Goal: Information Seeking & Learning: Learn about a topic

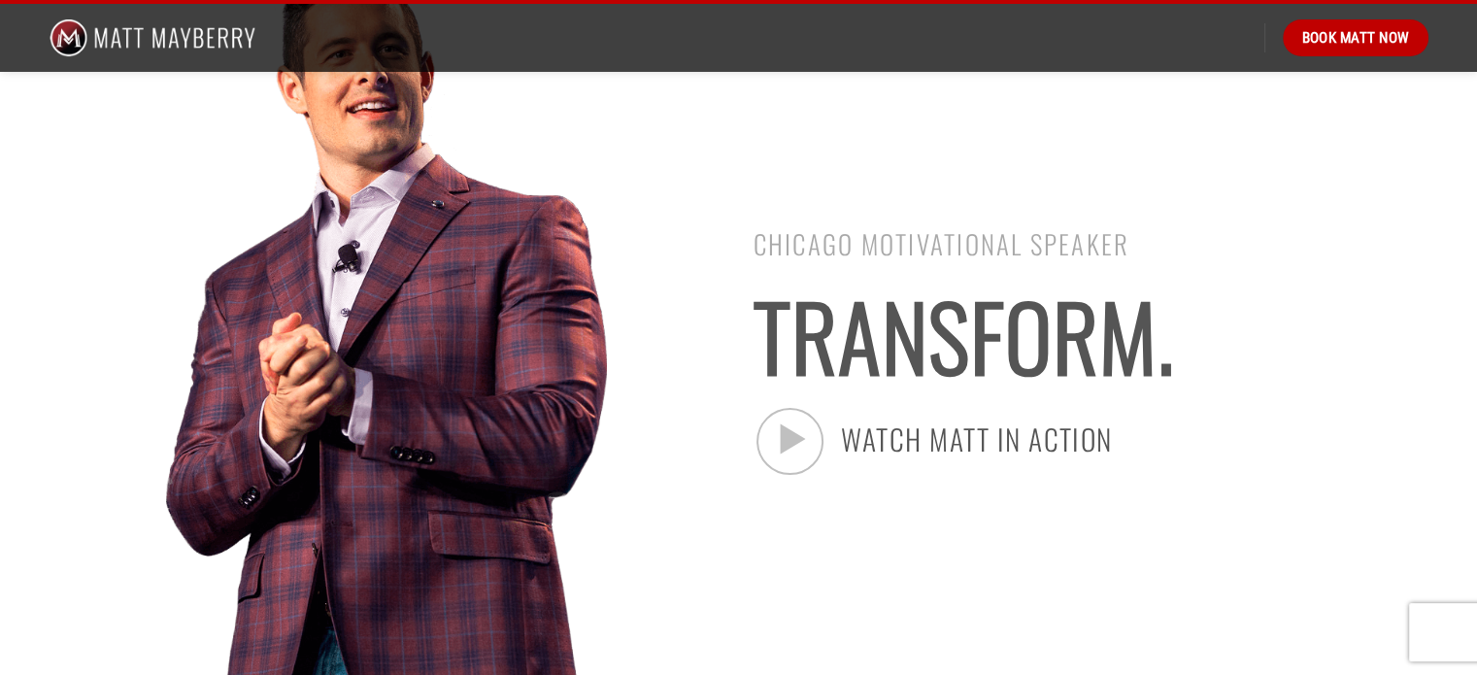
scroll to position [194, 0]
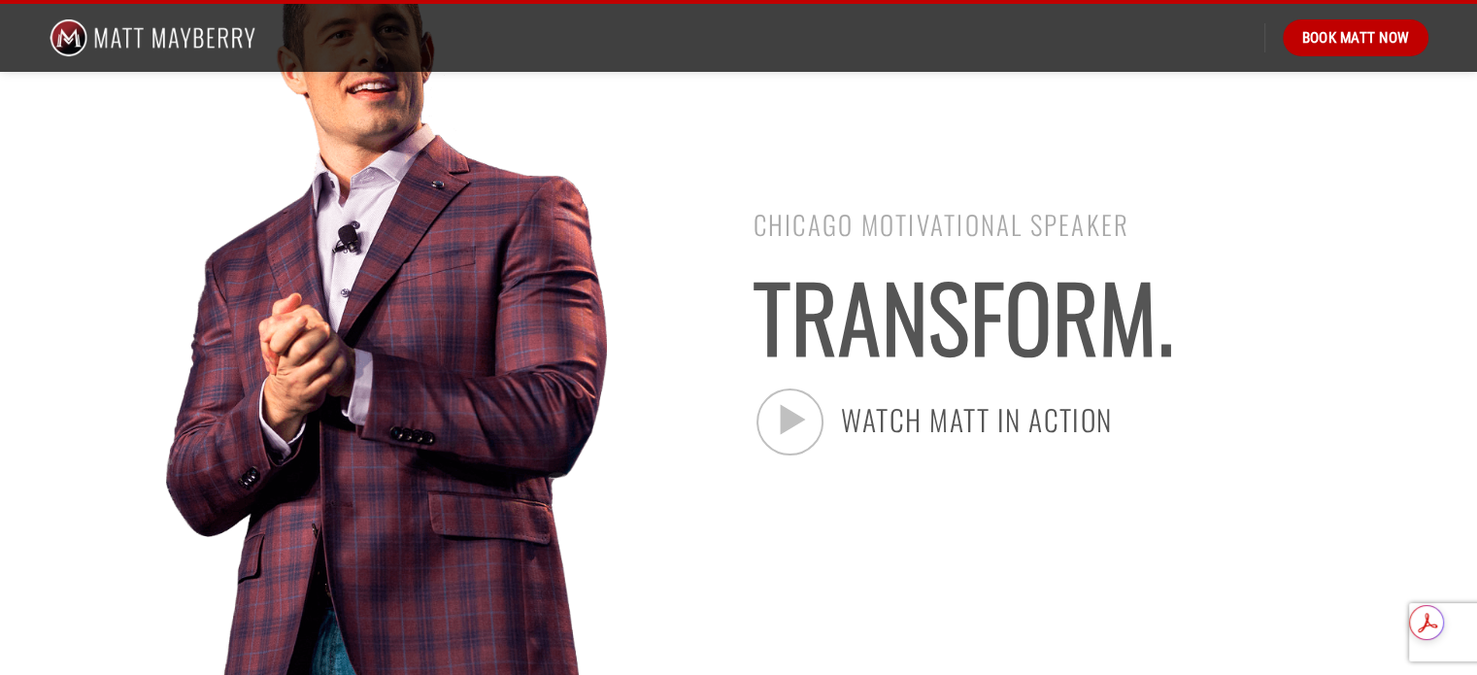
click at [824, 427] on div at bounding box center [808, 426] width 113 height 77
click at [785, 428] on icon at bounding box center [789, 420] width 41 height 49
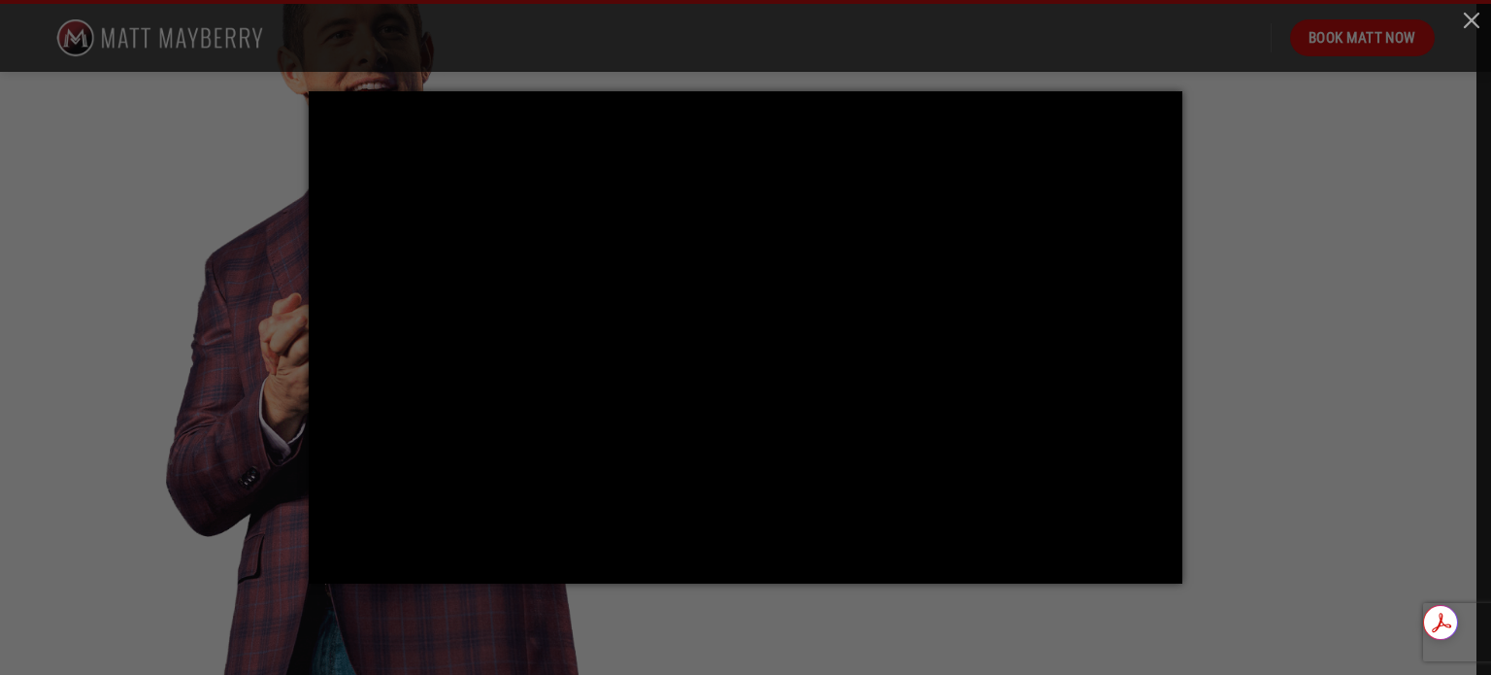
click at [1303, 248] on div at bounding box center [745, 337] width 1491 height 675
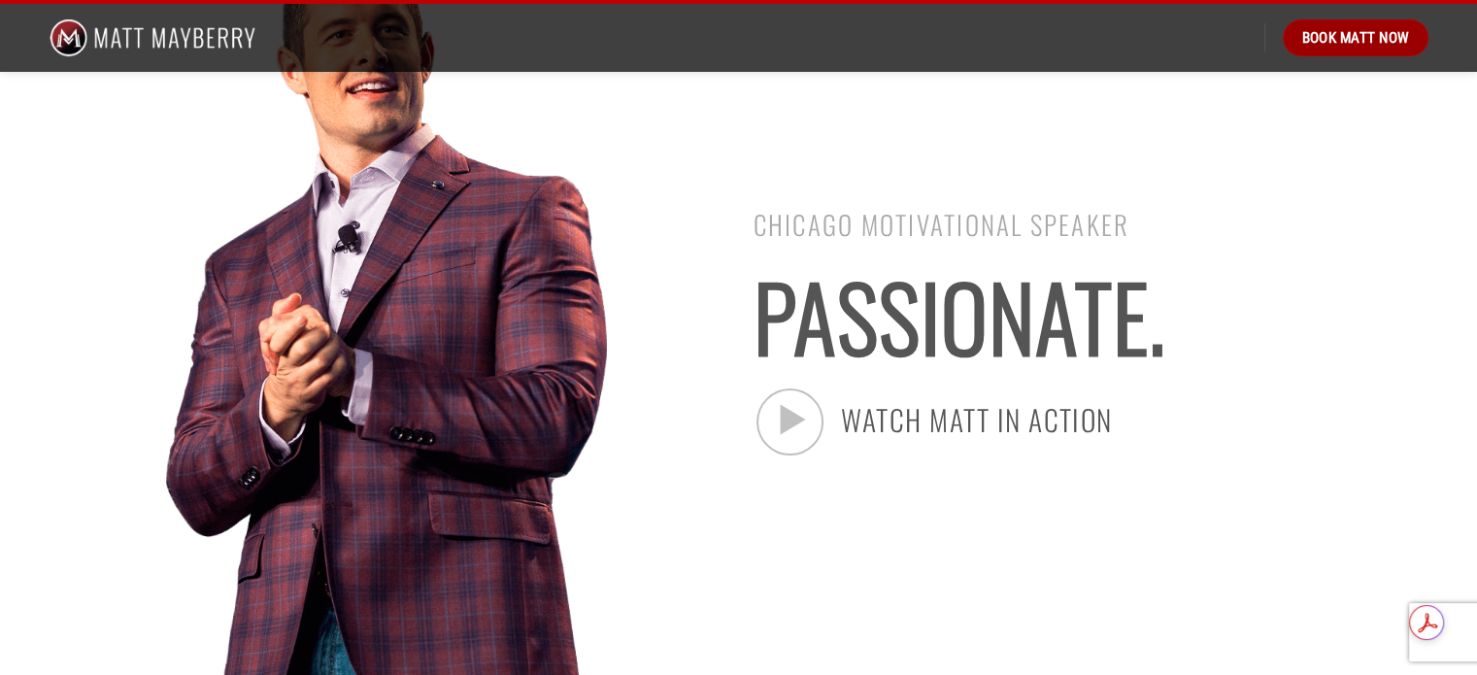
click at [1370, 45] on span "Book Matt Now" at bounding box center [1355, 37] width 108 height 23
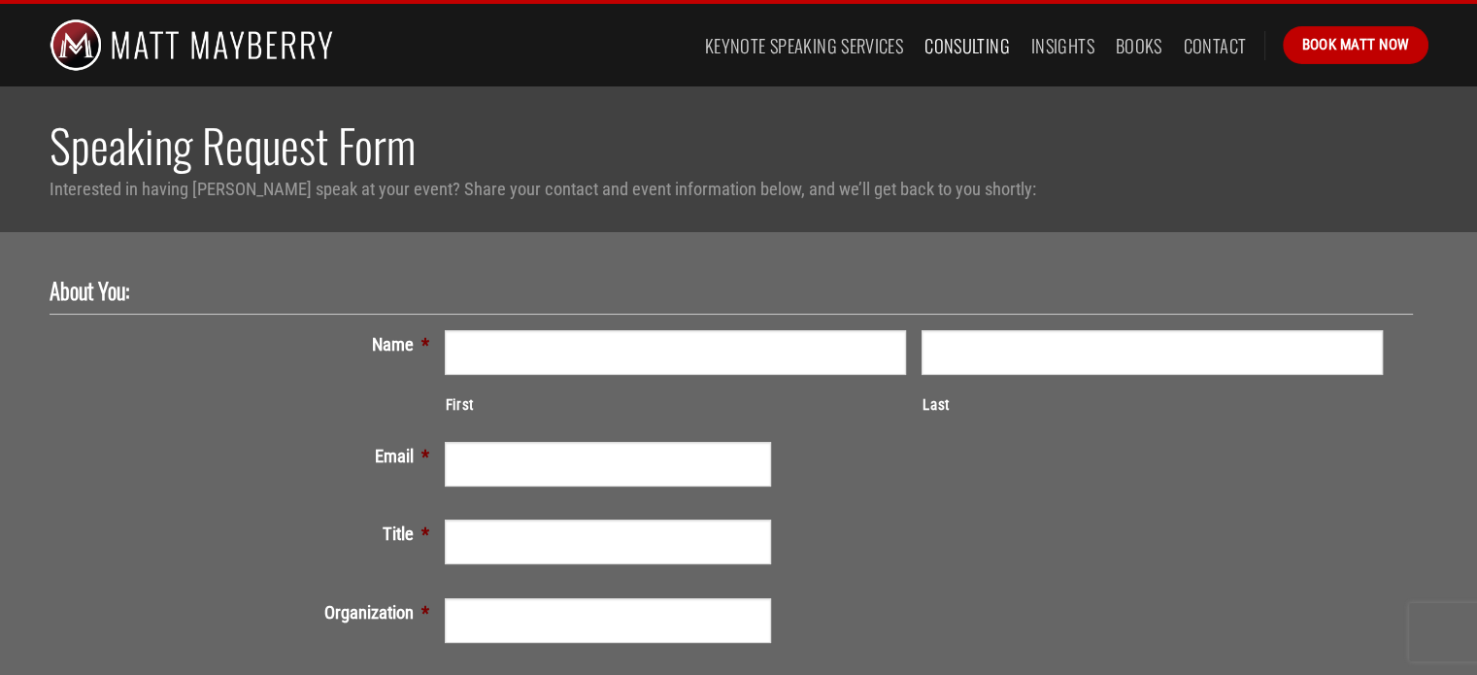
click at [969, 46] on link "Consulting" at bounding box center [966, 45] width 85 height 35
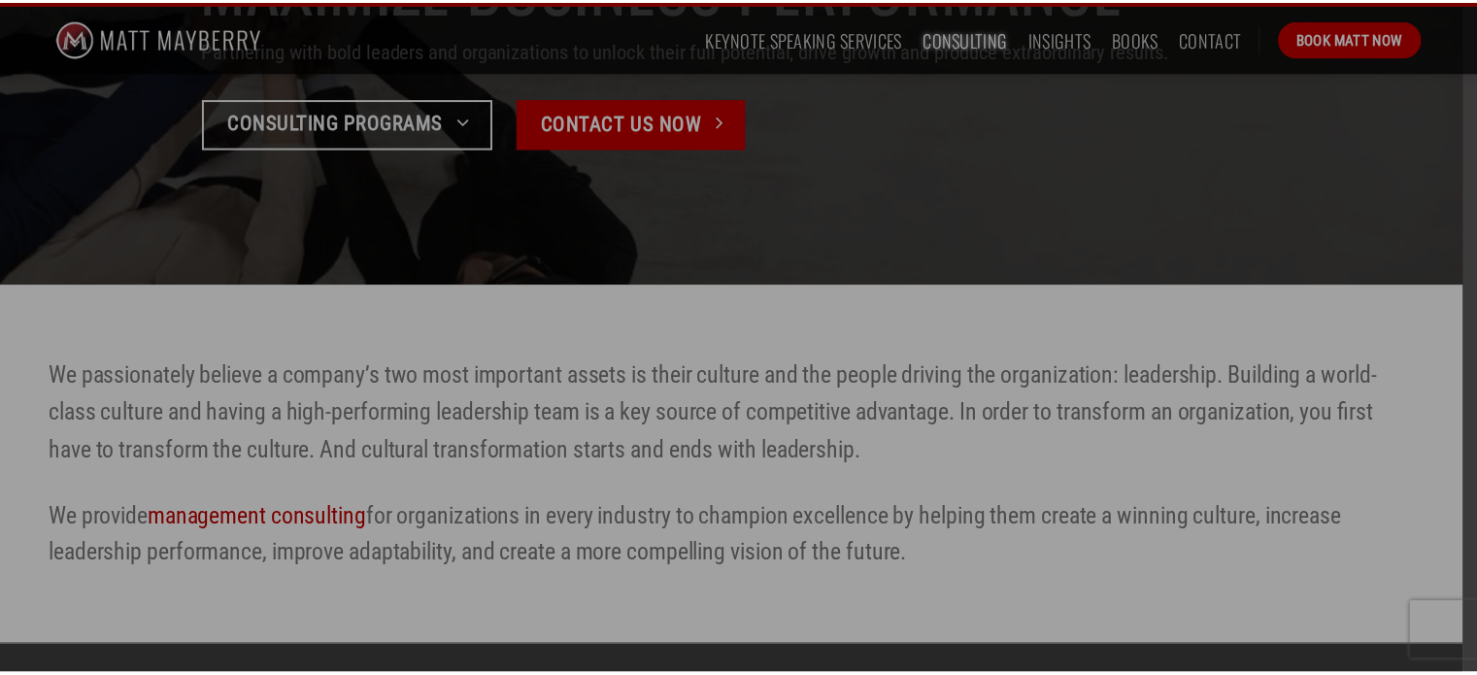
scroll to position [388, 0]
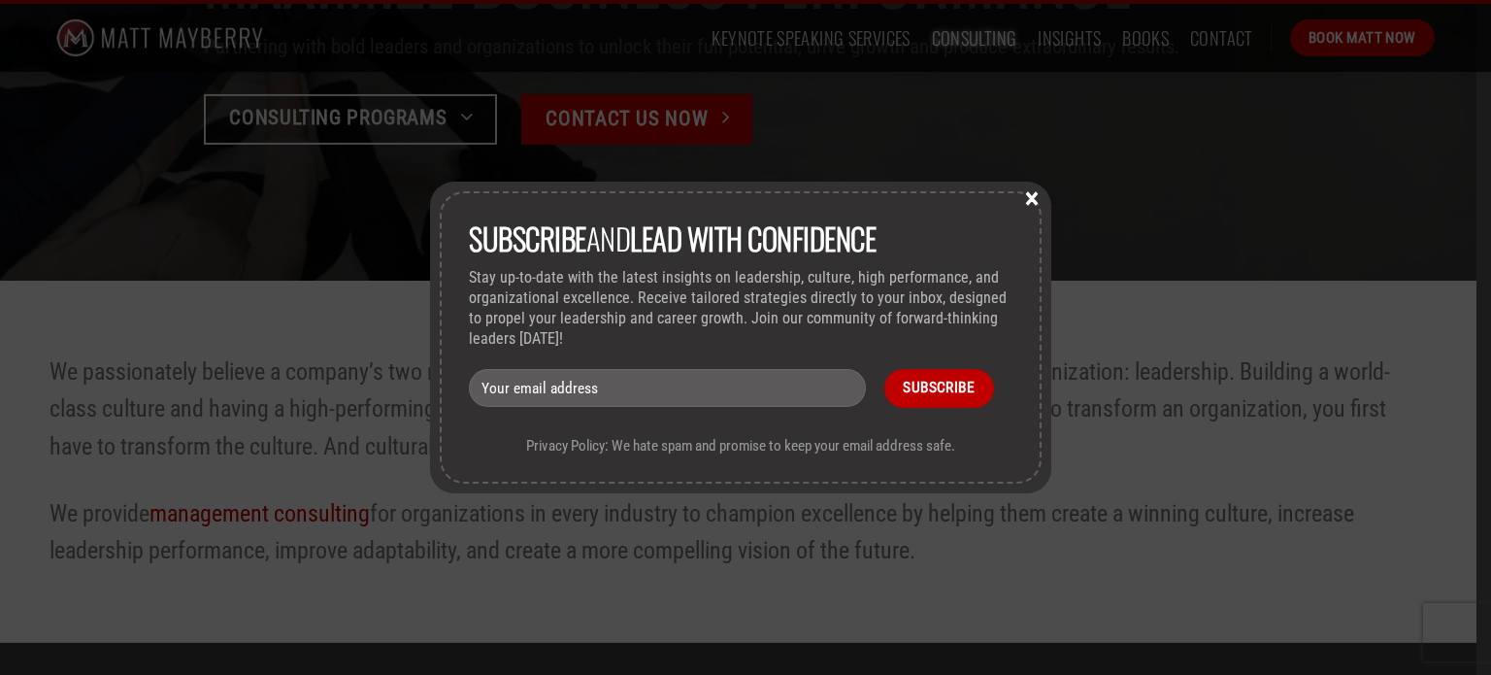
click at [1032, 194] on button "×" at bounding box center [1031, 196] width 29 height 17
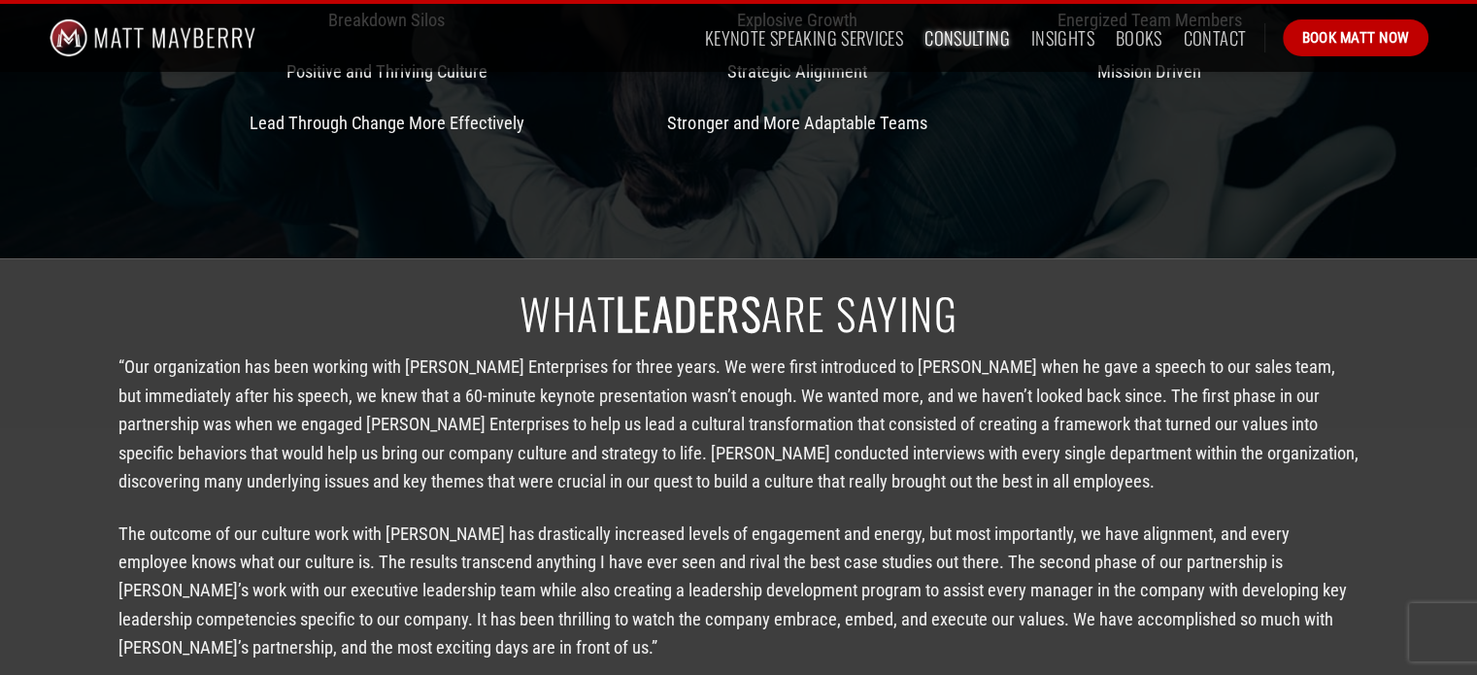
scroll to position [1650, 0]
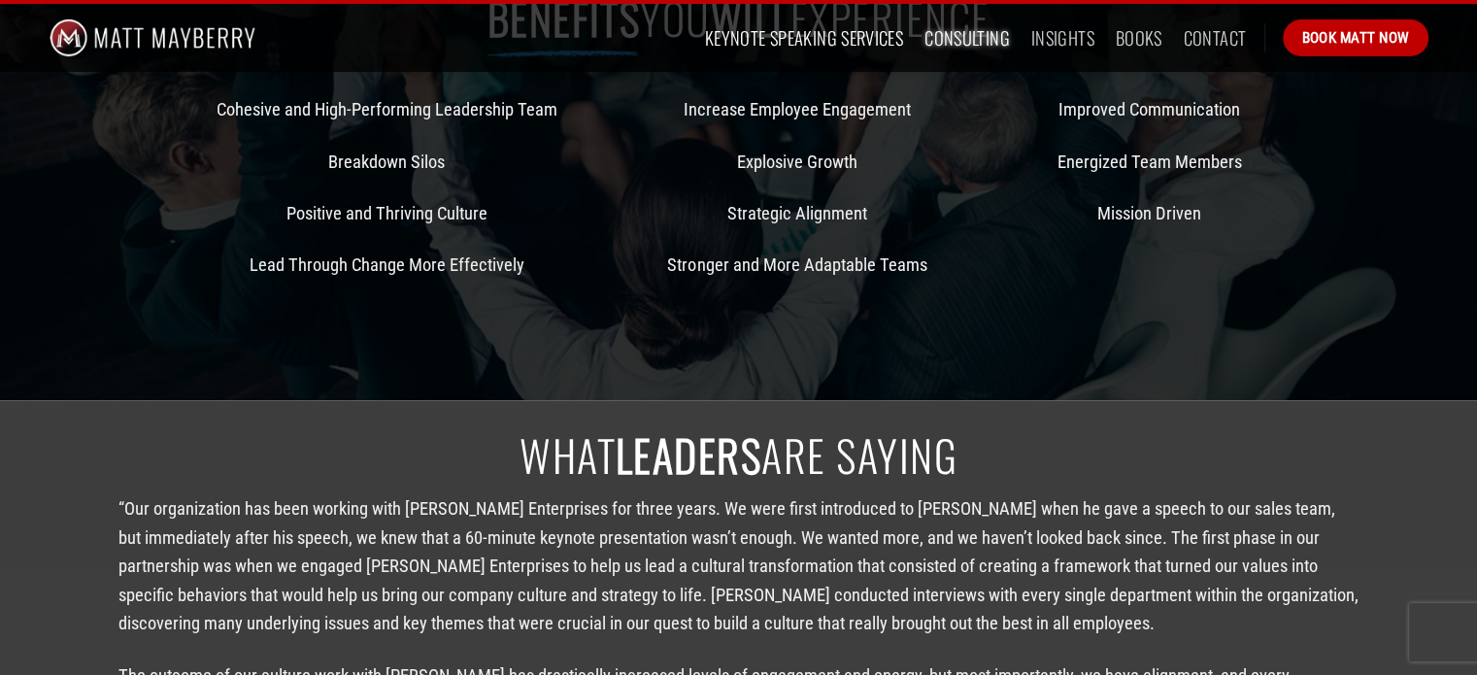
click at [729, 37] on link "Keynote Speaking Services" at bounding box center [804, 37] width 198 height 35
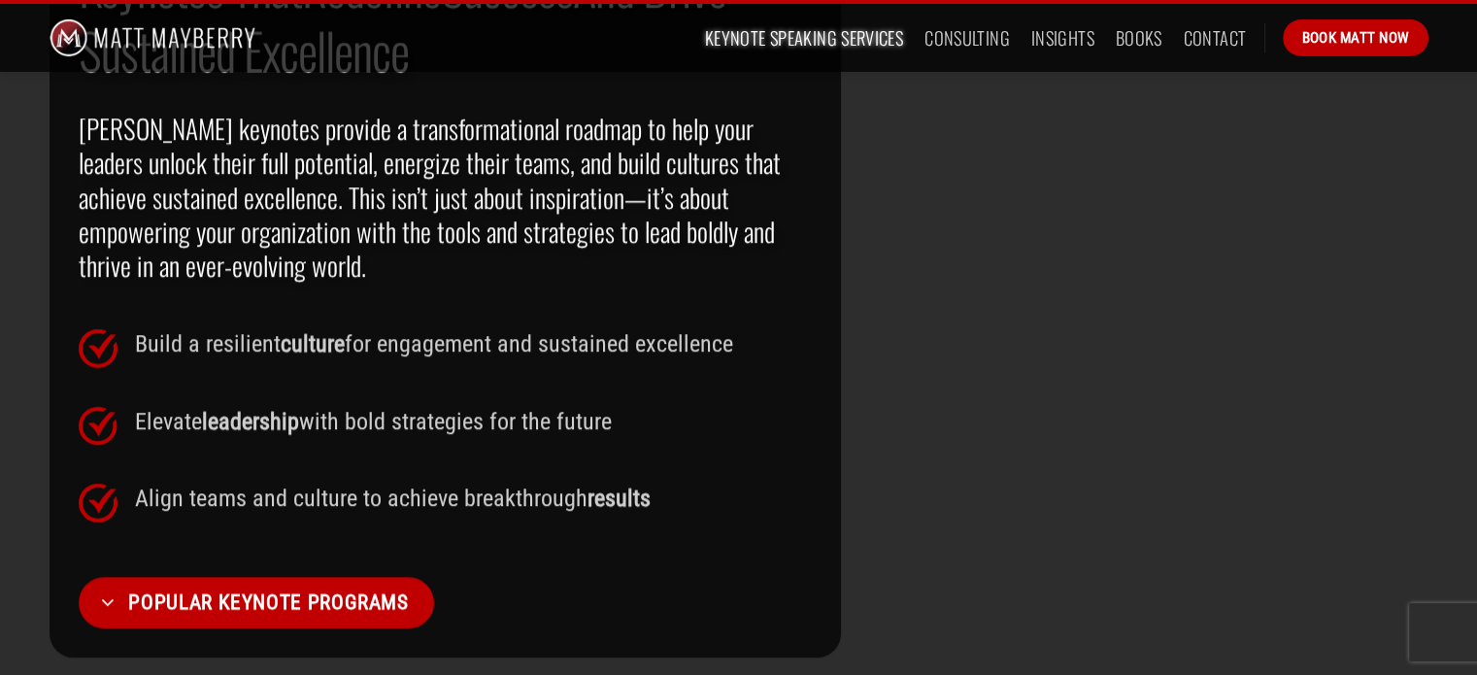
scroll to position [1456, 0]
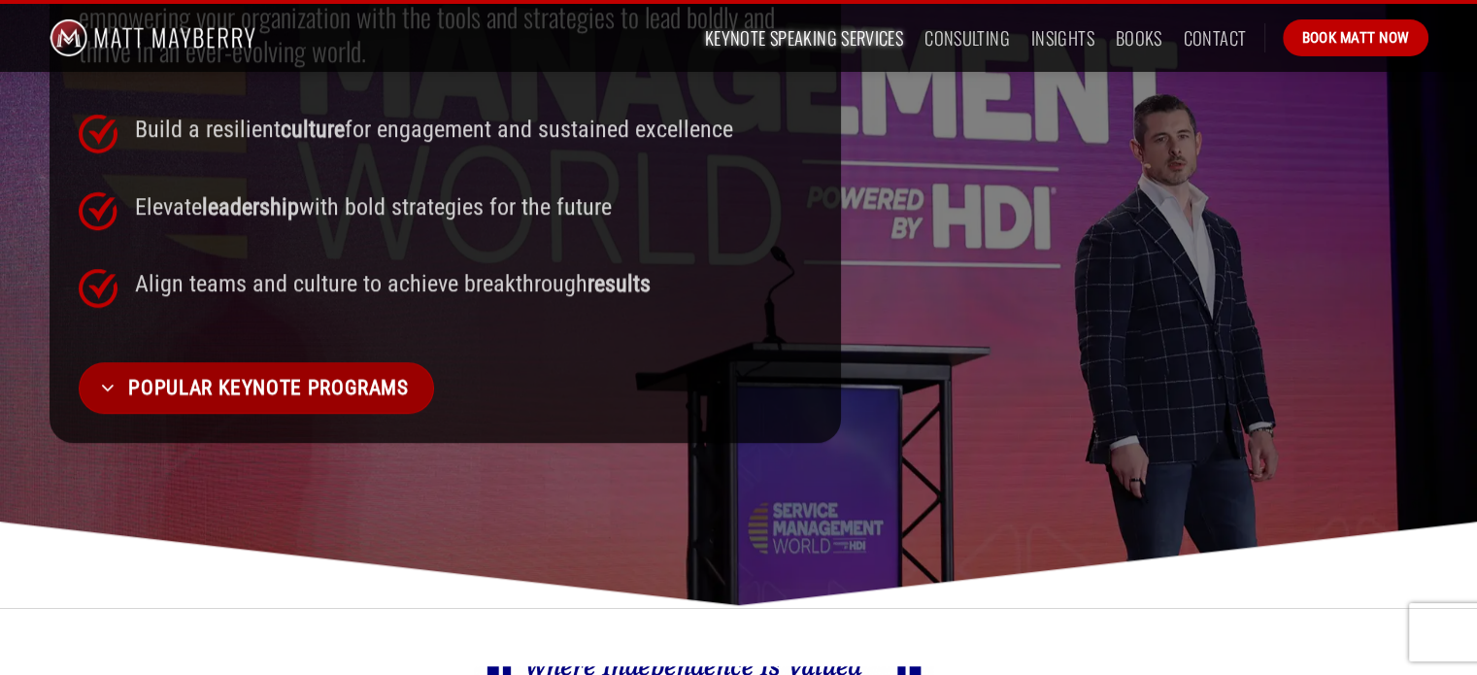
click at [352, 371] on span "Popular Keynote Programs" at bounding box center [268, 387] width 280 height 33
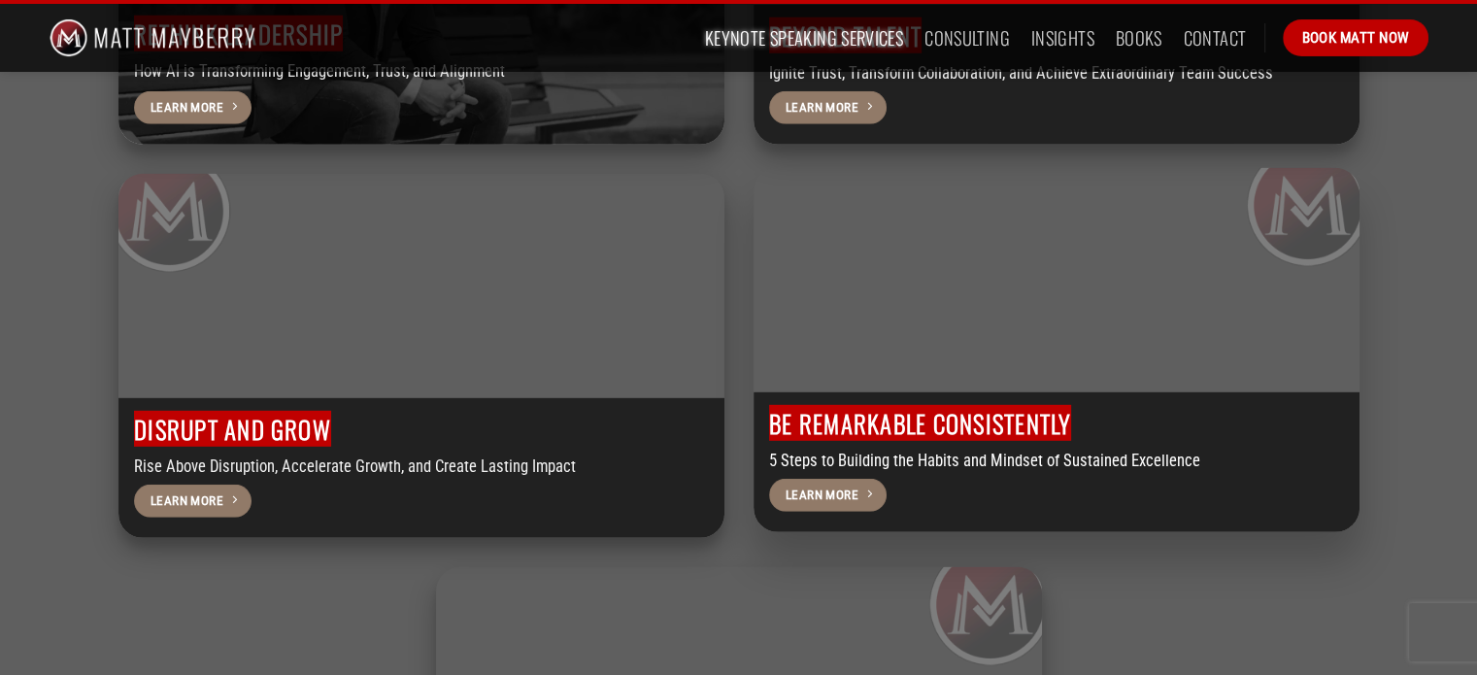
scroll to position [5618, 0]
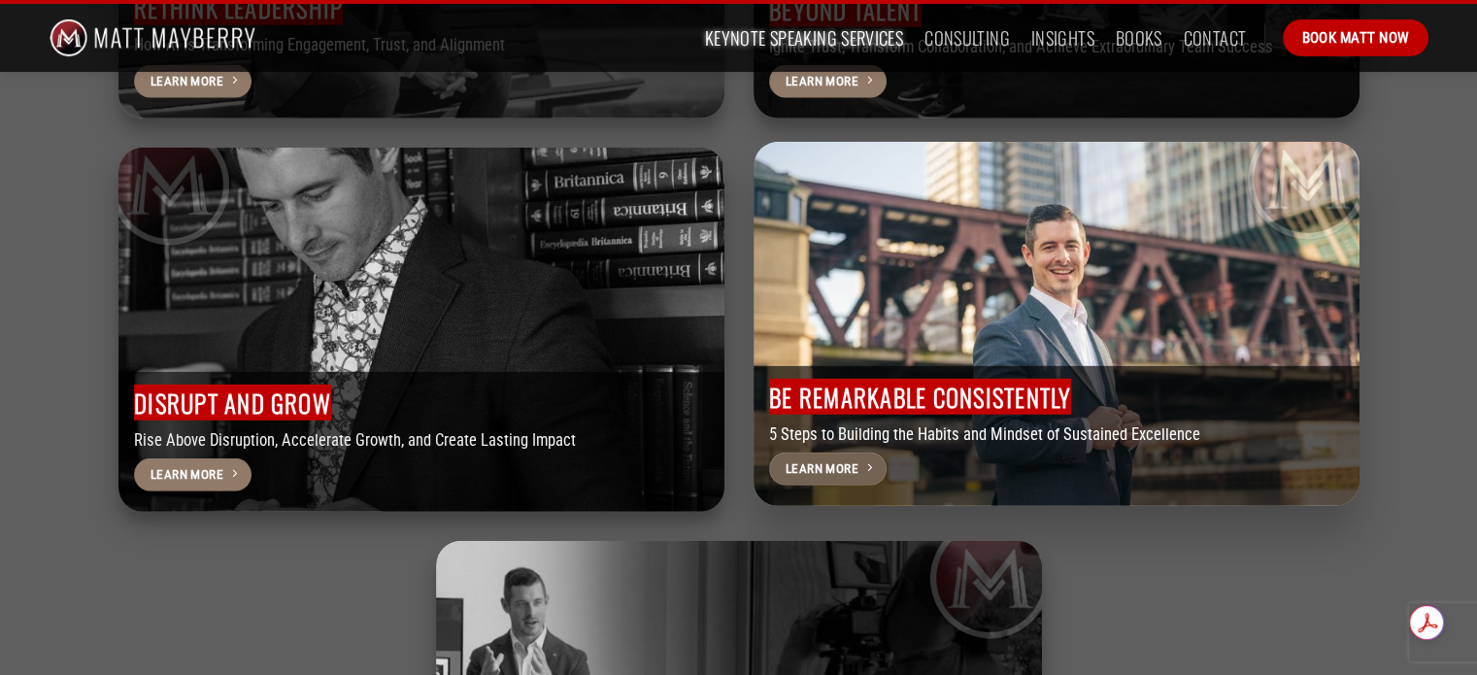
click at [852, 458] on span "Learn More" at bounding box center [821, 468] width 73 height 20
